Goal: Navigation & Orientation: Find specific page/section

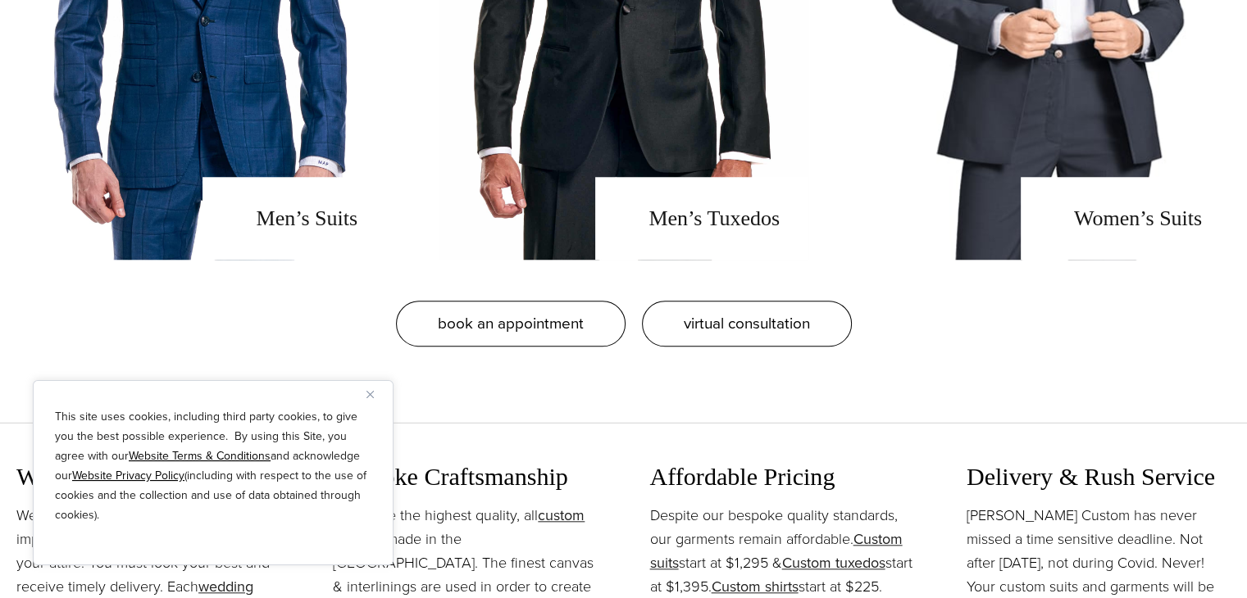
click at [371, 391] on img "Close" at bounding box center [369, 394] width 7 height 7
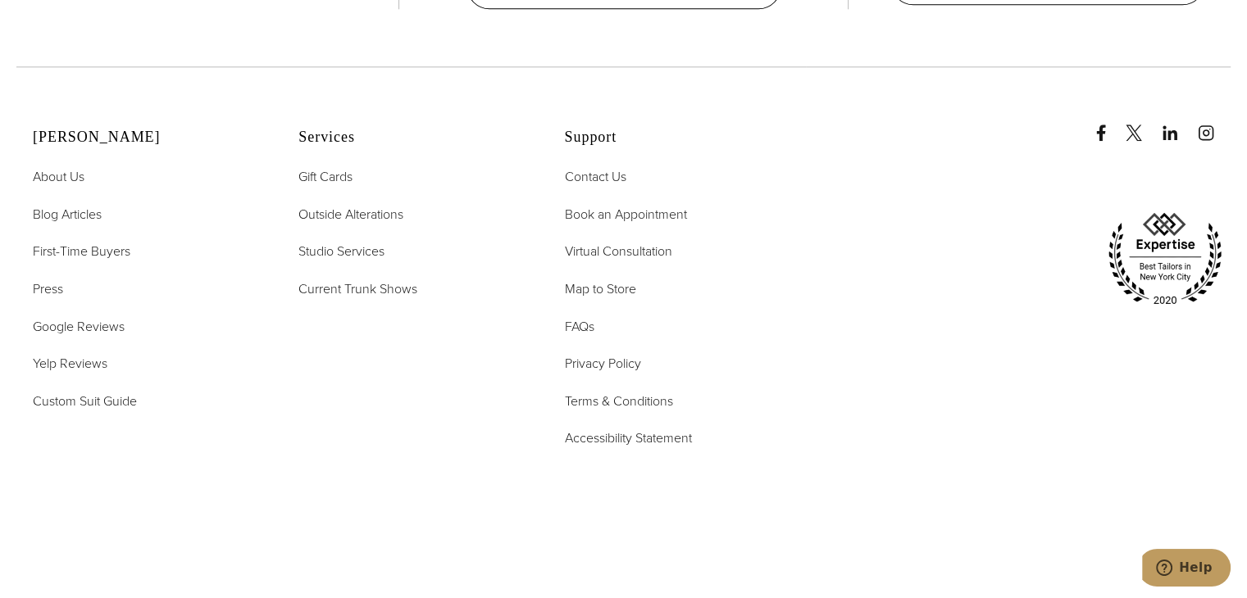
scroll to position [8173, 0]
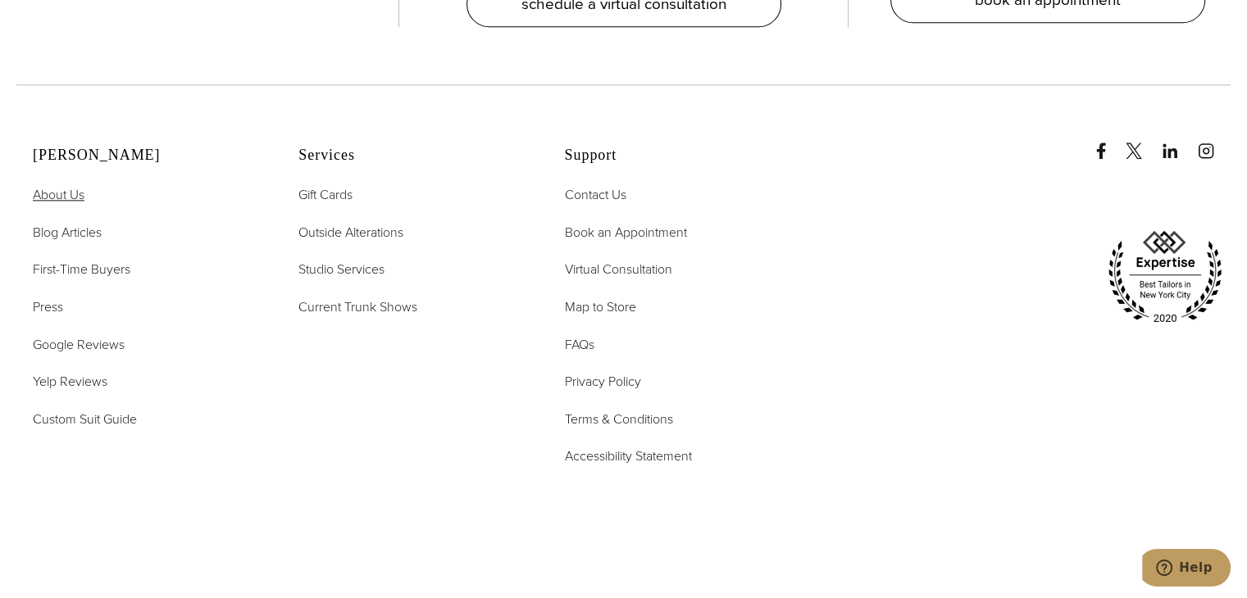
click at [71, 185] on span "About Us" at bounding box center [59, 194] width 52 height 19
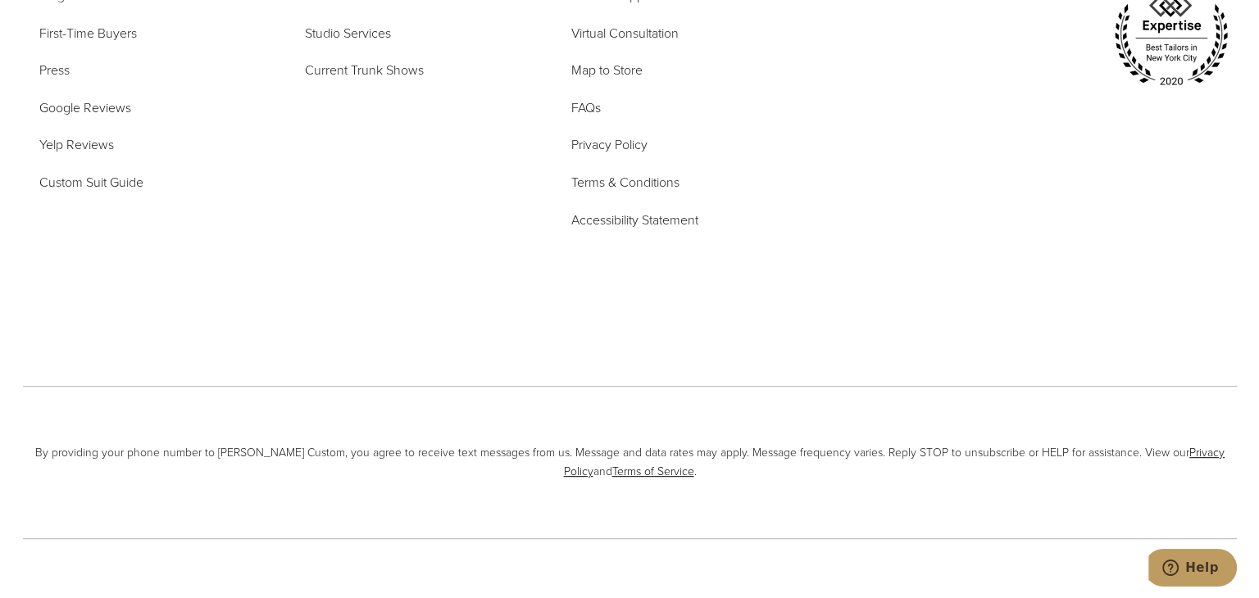
scroll to position [7036, 0]
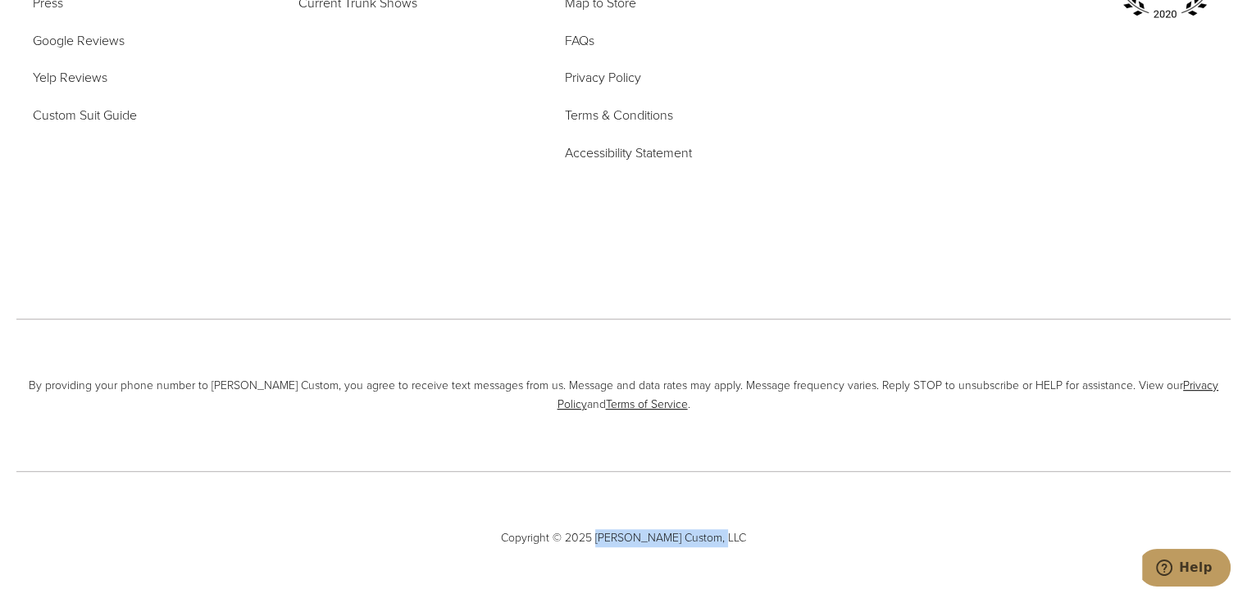
drag, startPoint x: 735, startPoint y: 509, endPoint x: 612, endPoint y: 516, distance: 123.2
click at [612, 529] on span "Copyright © 2025 [PERSON_NAME] Custom, LLC" at bounding box center [623, 538] width 1214 height 18
copy span "[PERSON_NAME] Custom, LLC"
